Goal: Task Accomplishment & Management: Use online tool/utility

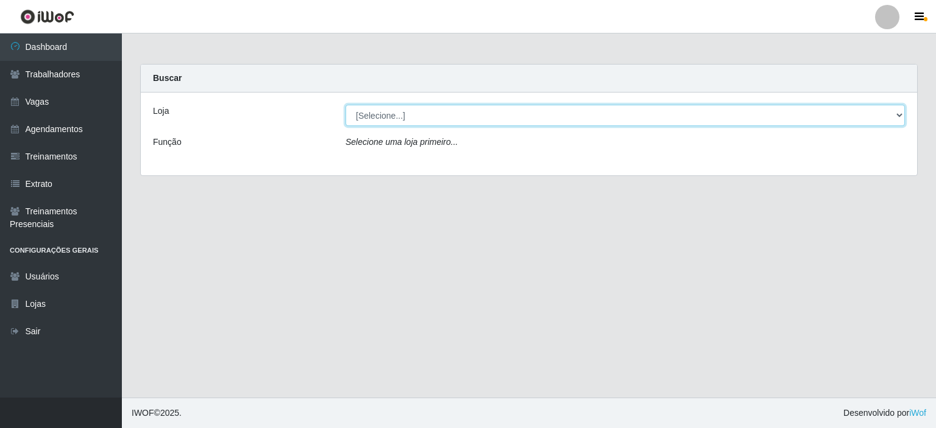
click at [429, 124] on select "[Selecione...] [PERSON_NAME]" at bounding box center [624, 115] width 559 height 21
select select "430"
click at [345, 105] on select "[Selecione...] [PERSON_NAME]" at bounding box center [624, 115] width 559 height 21
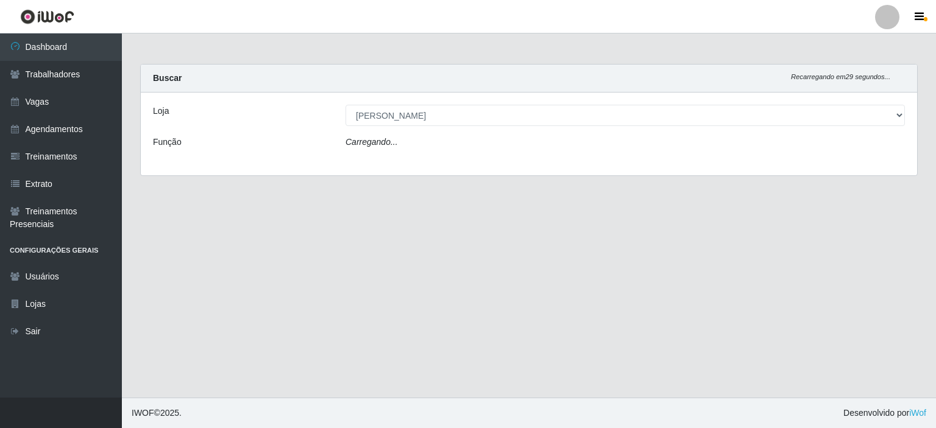
click at [404, 145] on div "Carregando..." at bounding box center [624, 145] width 577 height 18
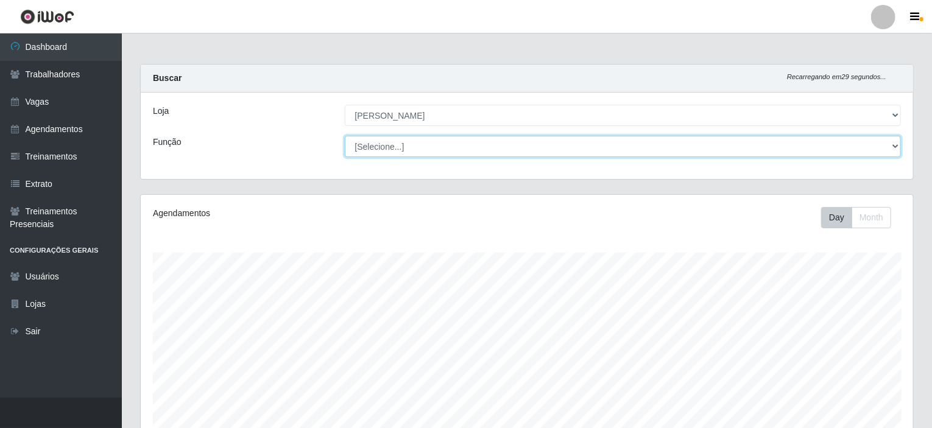
scroll to position [253, 772]
click at [445, 145] on select "[Selecione...] Auxiliar de Estacionamento Auxiliar de Estacionamento + Auxiliar…" at bounding box center [623, 146] width 557 height 21
select select "70"
click at [345, 136] on select "[Selecione...] Auxiliar de Estacionamento Auxiliar de Estacionamento + Auxiliar…" at bounding box center [623, 146] width 557 height 21
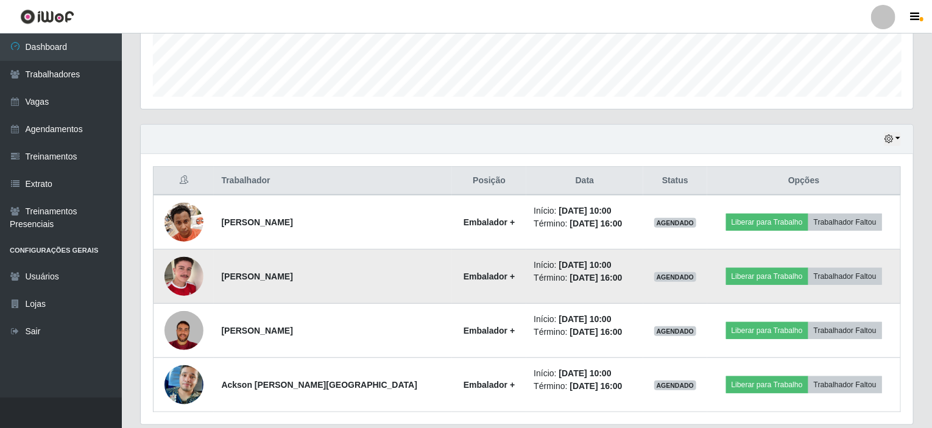
scroll to position [365, 0]
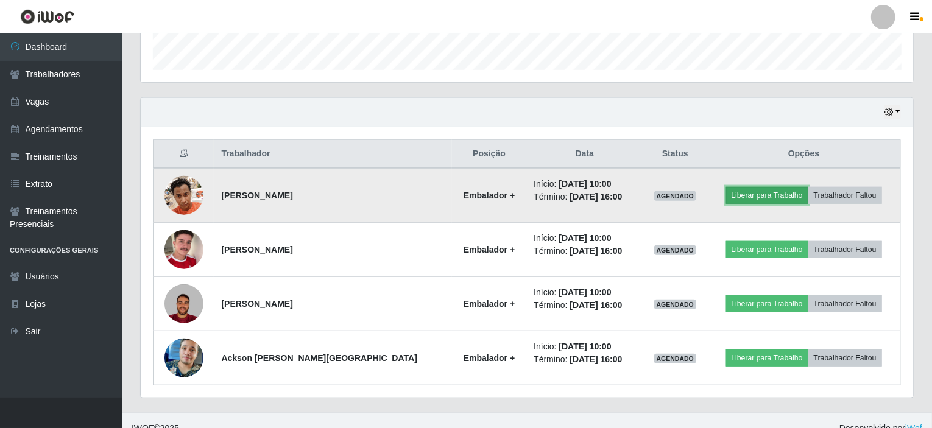
click at [743, 192] on button "Liberar para Trabalho" at bounding box center [767, 195] width 82 height 17
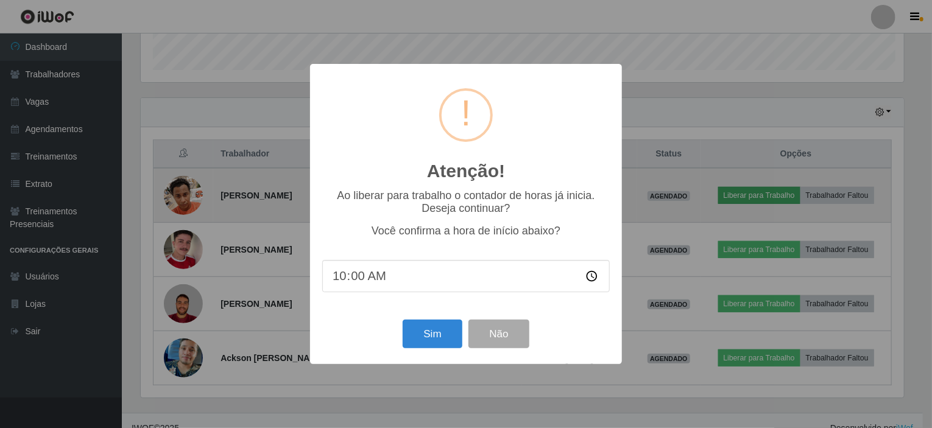
scroll to position [253, 767]
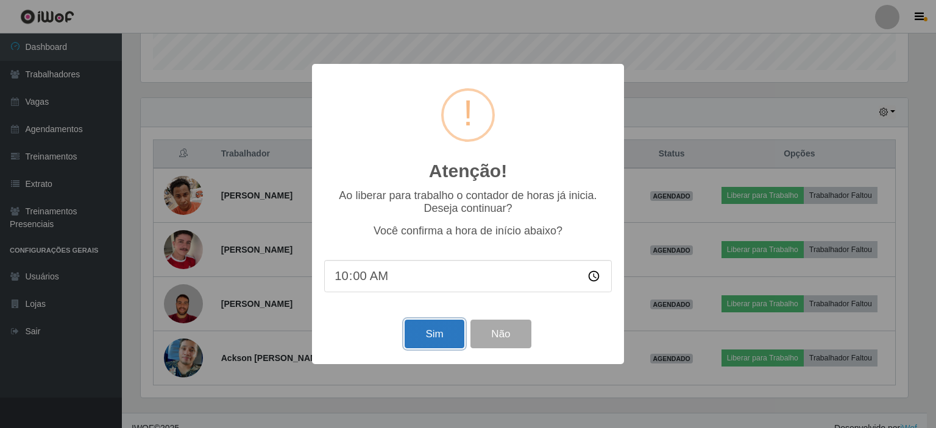
click at [429, 334] on button "Sim" at bounding box center [433, 334] width 59 height 29
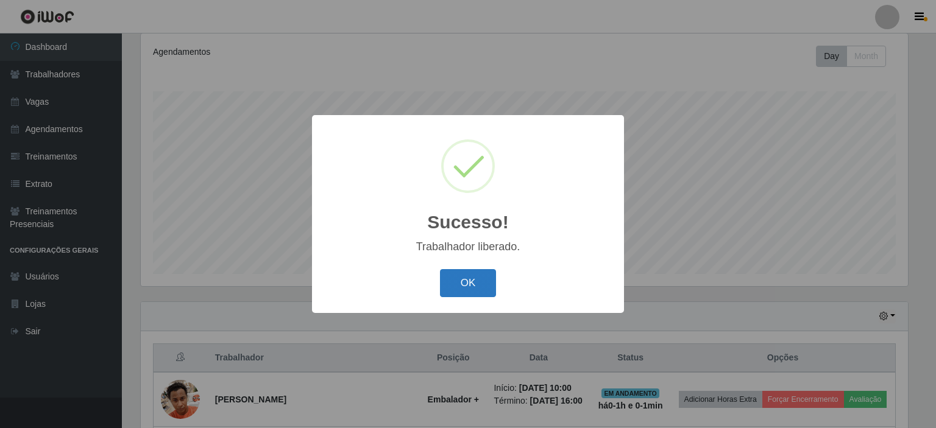
click at [470, 274] on button "OK" at bounding box center [468, 283] width 57 height 29
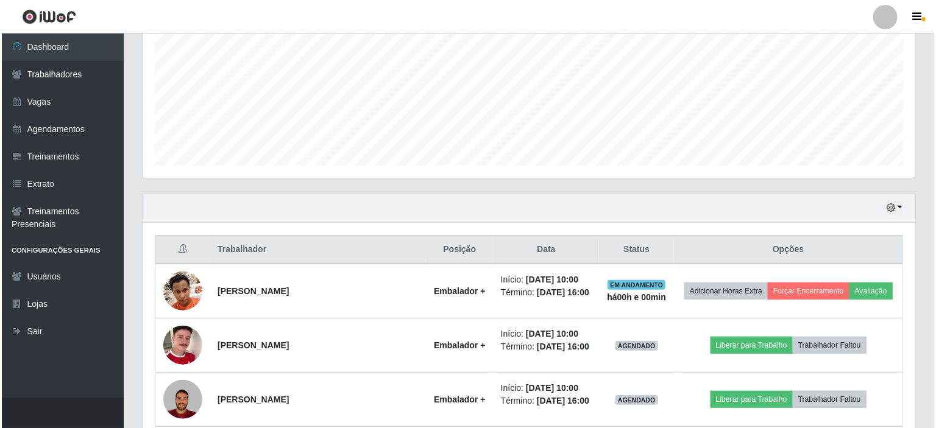
scroll to position [344, 0]
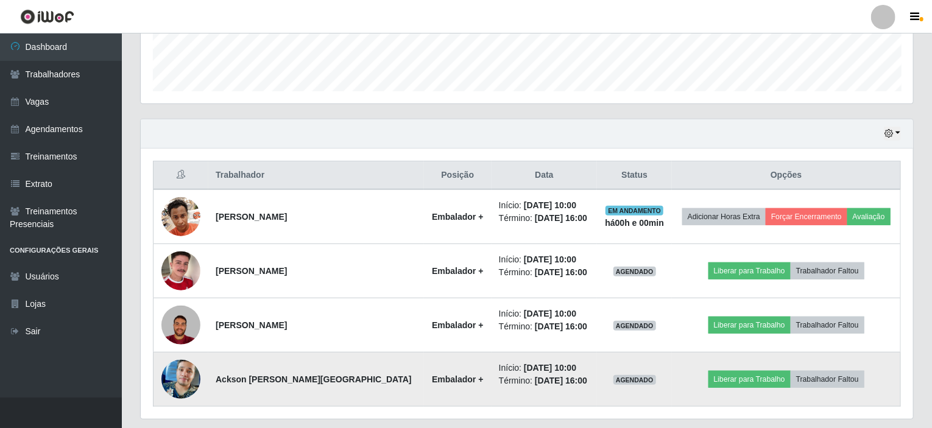
click at [180, 369] on img at bounding box center [180, 379] width 39 height 69
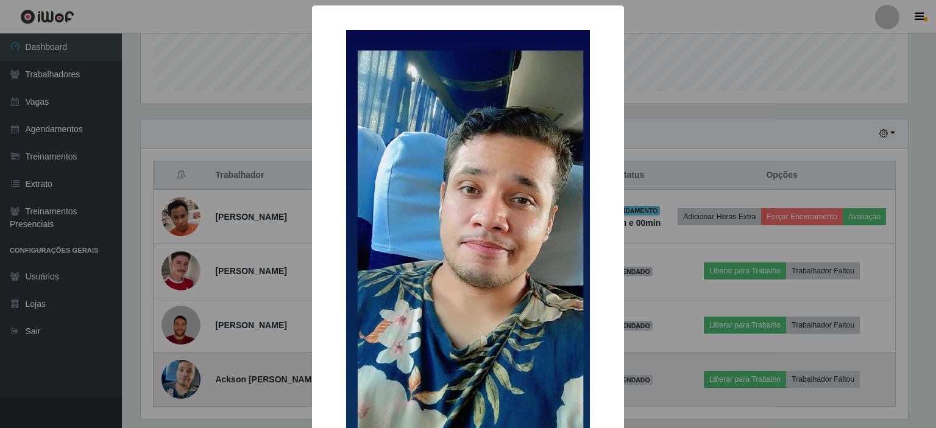
click at [180, 369] on div "× OK Cancel" at bounding box center [468, 214] width 936 height 428
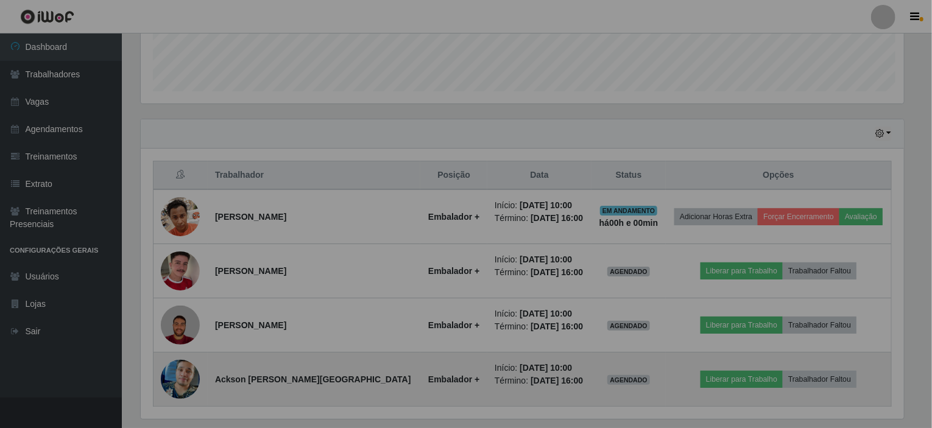
scroll to position [253, 772]
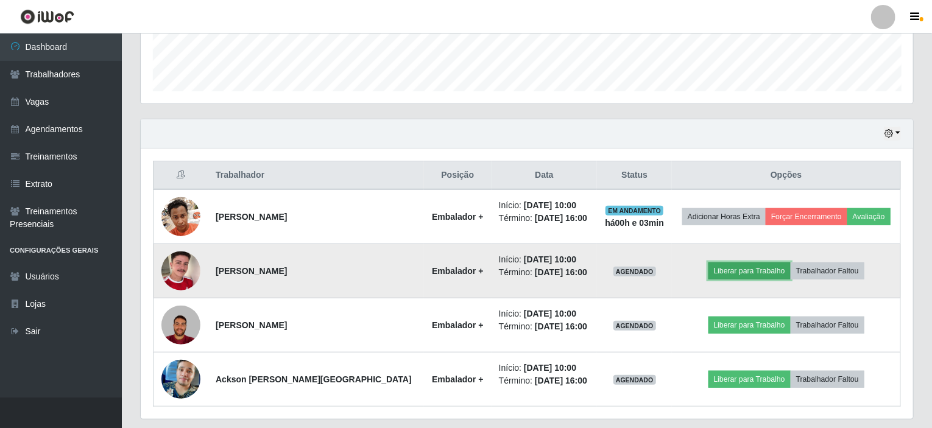
click at [752, 272] on button "Liberar para Trabalho" at bounding box center [749, 271] width 82 height 17
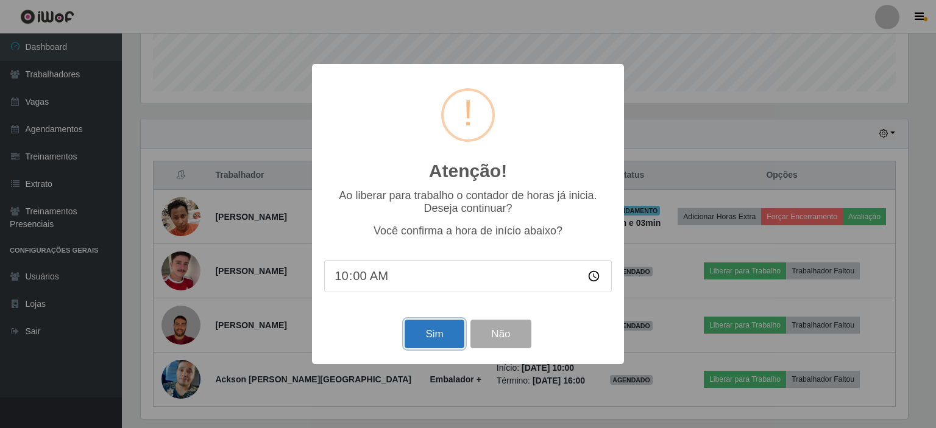
click at [434, 330] on button "Sim" at bounding box center [433, 334] width 59 height 29
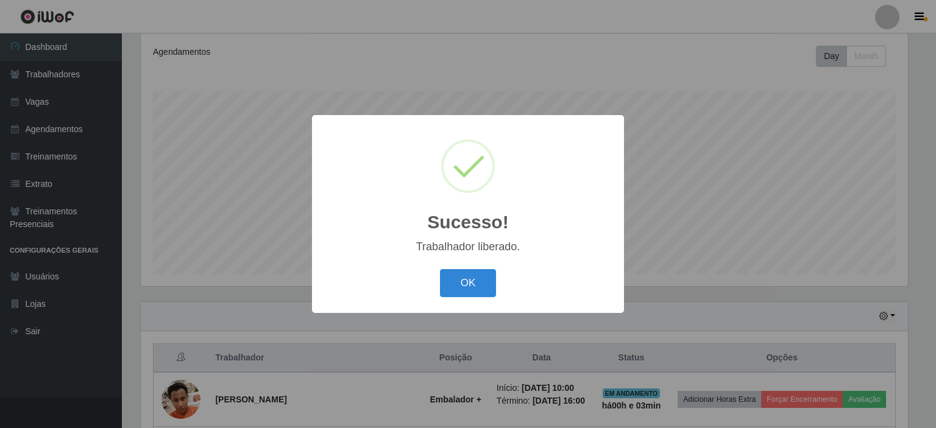
click at [440, 269] on button "OK" at bounding box center [468, 283] width 57 height 29
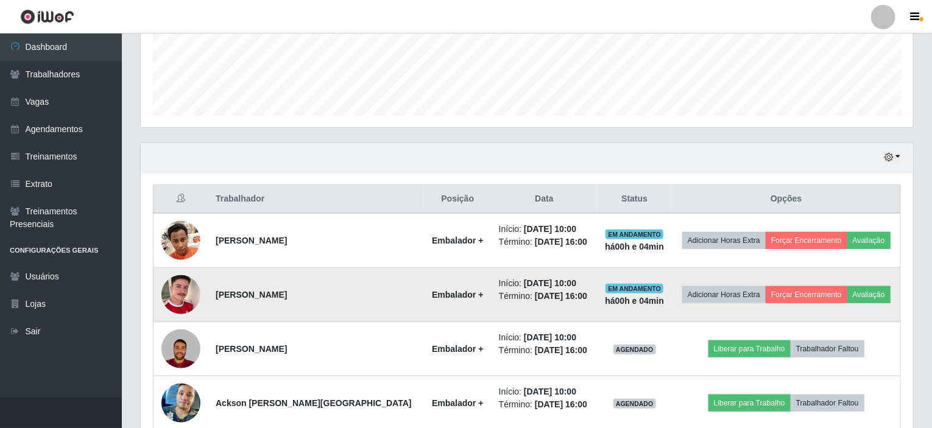
scroll to position [378, 0]
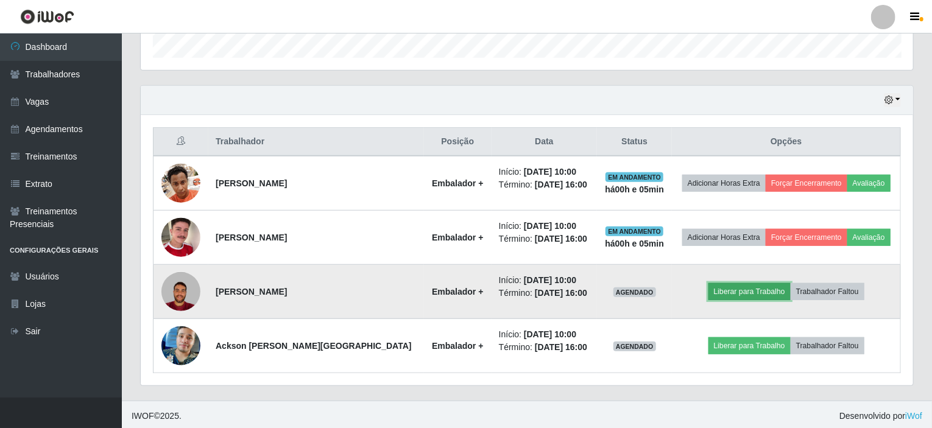
click at [732, 288] on button "Liberar para Trabalho" at bounding box center [749, 291] width 82 height 17
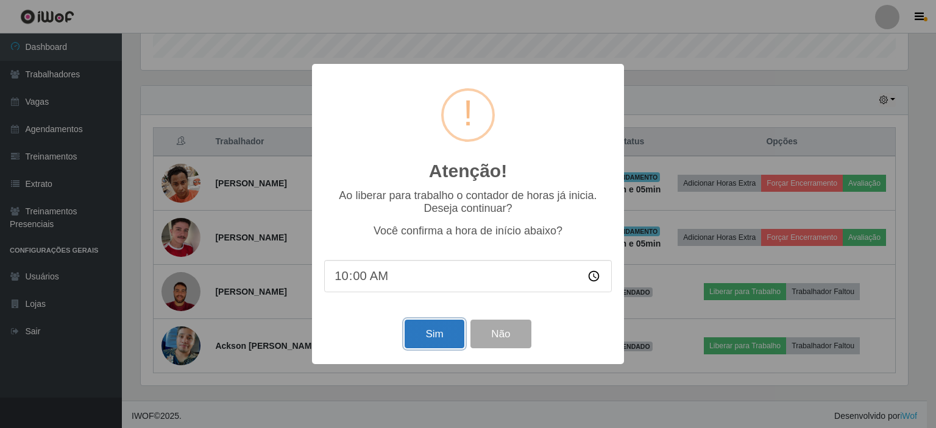
click at [439, 333] on button "Sim" at bounding box center [433, 334] width 59 height 29
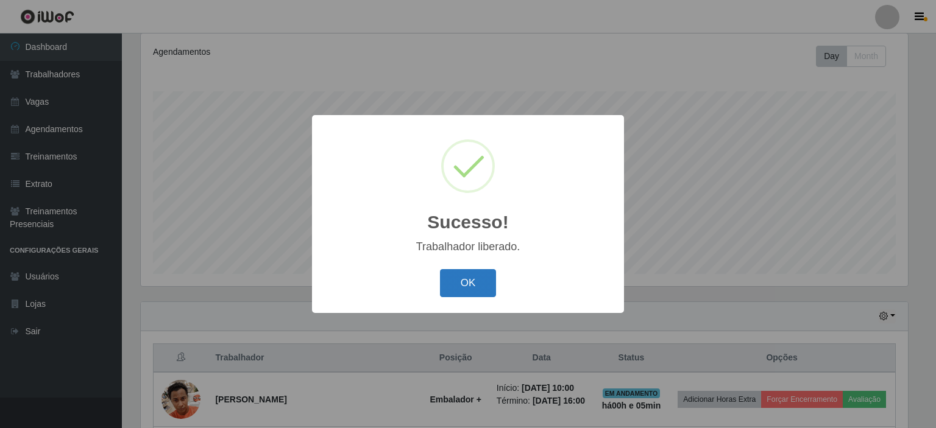
click at [468, 282] on button "OK" at bounding box center [468, 283] width 57 height 29
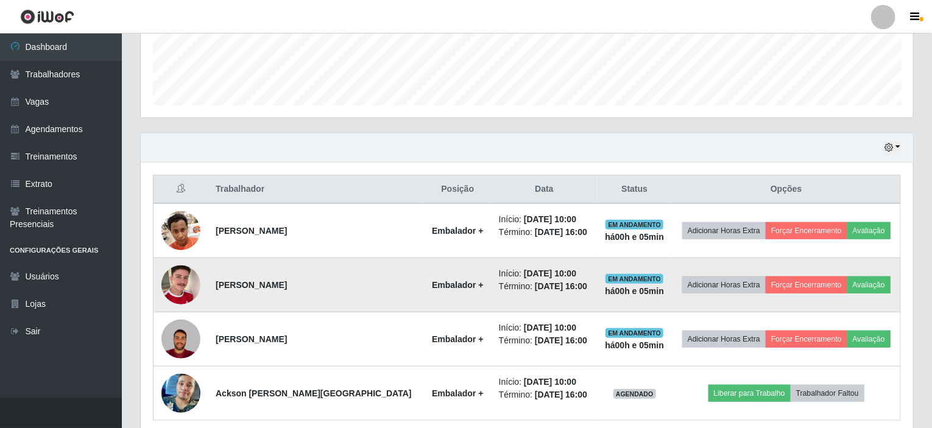
scroll to position [344, 0]
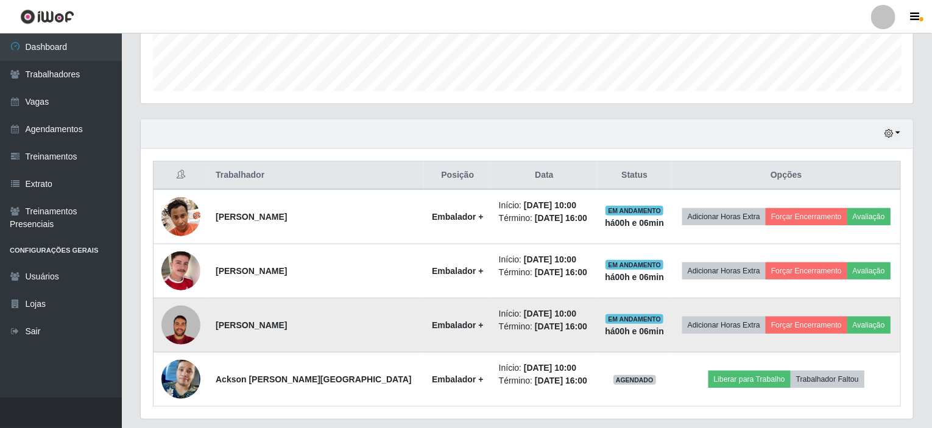
click at [189, 319] on img at bounding box center [180, 325] width 39 height 39
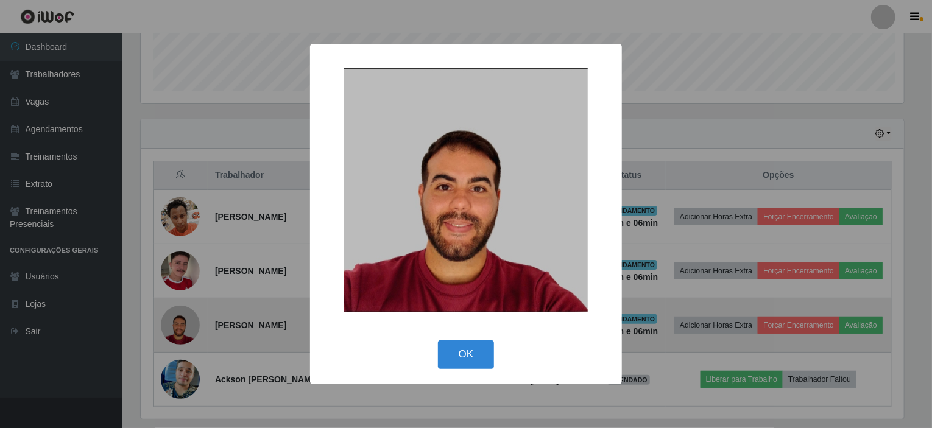
scroll to position [253, 767]
click at [189, 319] on div "× OK Cancel" at bounding box center [468, 214] width 936 height 428
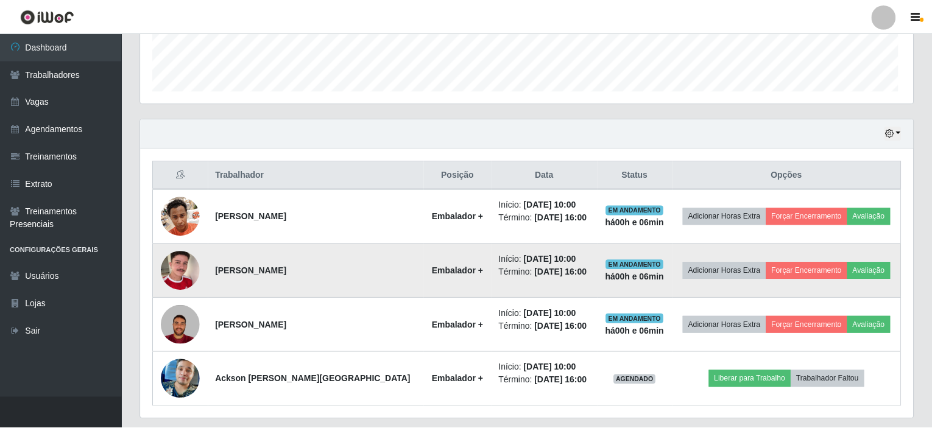
scroll to position [253, 772]
